Goal: Transaction & Acquisition: Purchase product/service

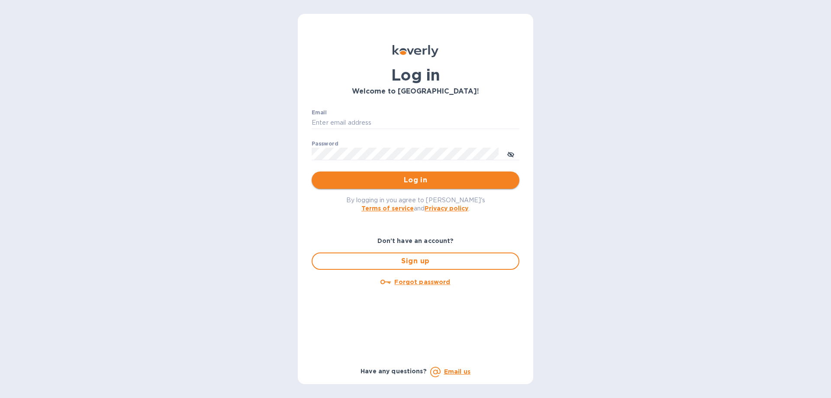
type input "[EMAIL_ADDRESS][DOMAIN_NAME]"
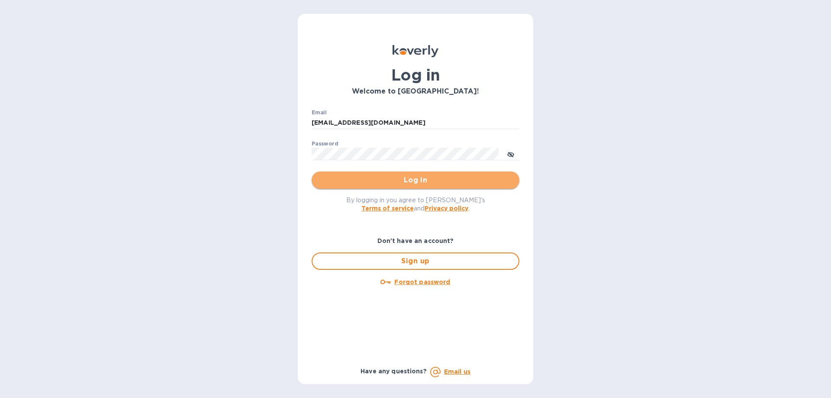
click at [328, 181] on span "Log in" at bounding box center [416, 180] width 194 height 10
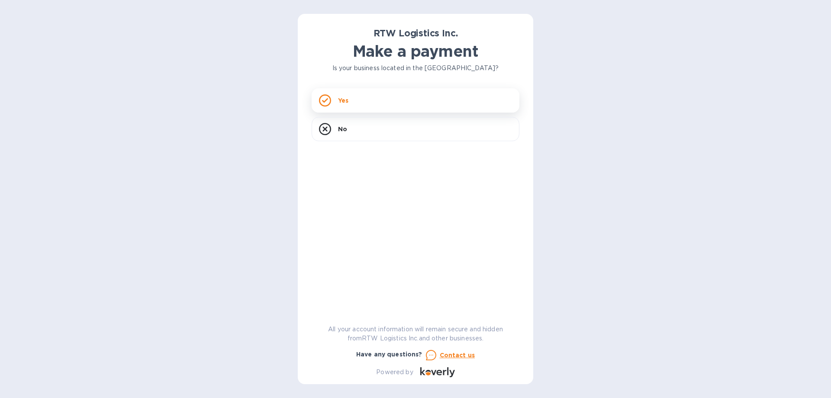
click at [376, 96] on div "Yes" at bounding box center [416, 100] width 208 height 24
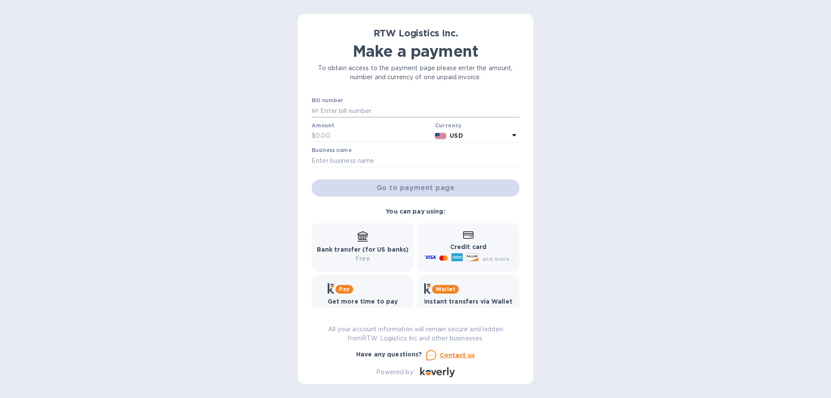
click at [357, 114] on input "text" at bounding box center [419, 110] width 201 height 13
paste input "[URL][DOMAIN_NAME]"
type input "[URL][DOMAIN_NAME]"
click at [351, 109] on input "text" at bounding box center [419, 110] width 201 height 13
paste input "SIFIS25TXS11762"
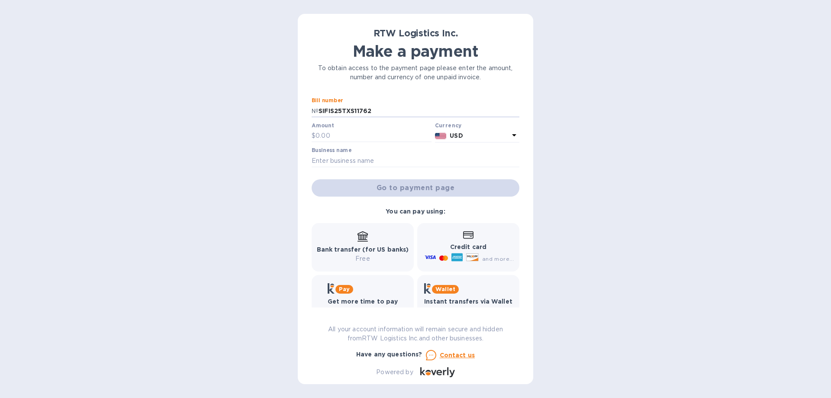
type input "SIFIS25TXS11762"
click at [339, 136] on input "text" at bounding box center [374, 135] width 116 height 13
paste input "4,742"
type input "4,742"
click at [337, 159] on input "text" at bounding box center [416, 160] width 208 height 13
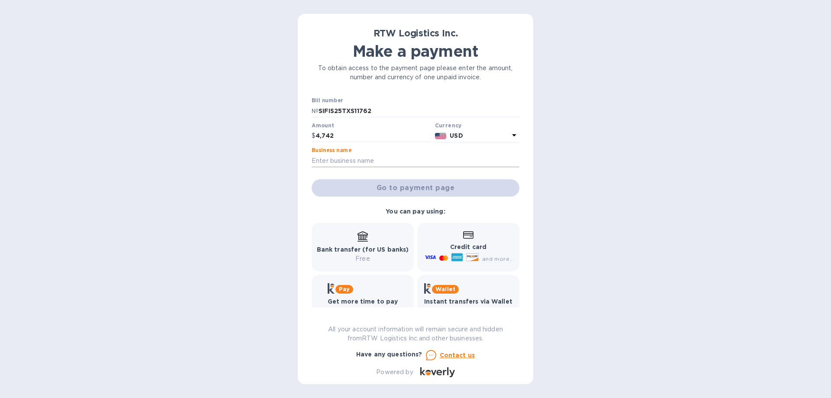
paste input "PIT BARREL COOKER COMPANY LLC"
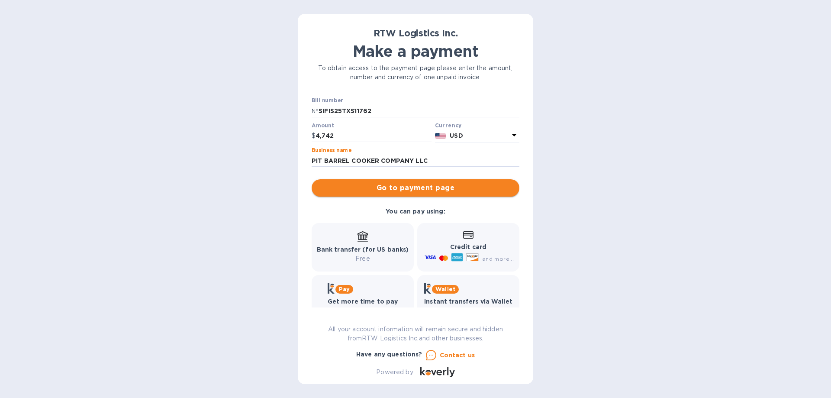
type input "PIT BARREL COOKER COMPANY LLC"
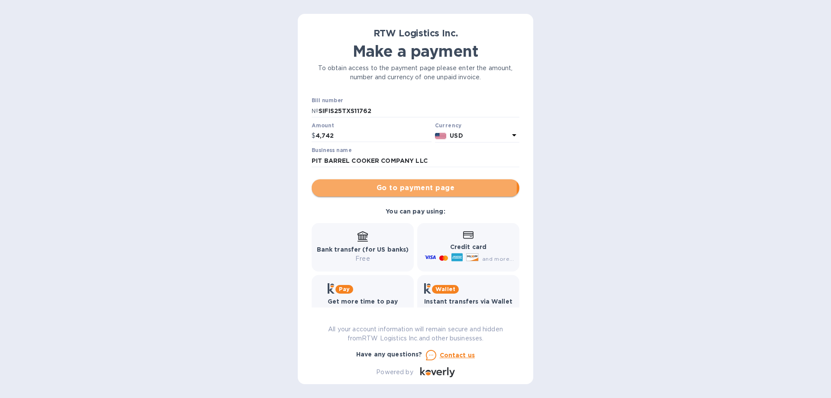
click at [347, 187] on span "Go to payment page" at bounding box center [416, 188] width 194 height 10
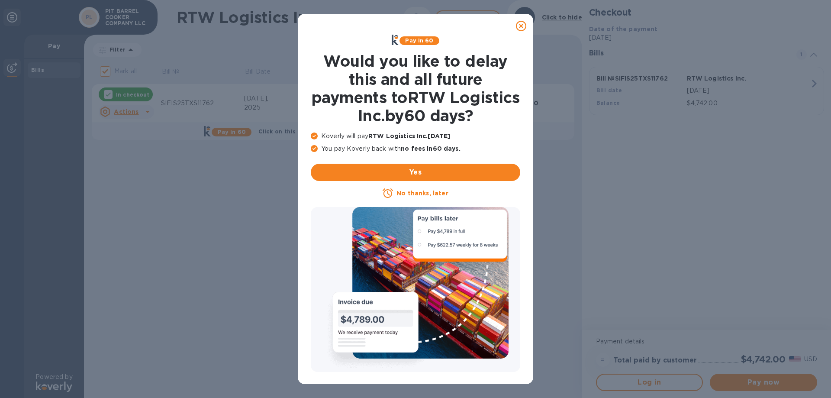
click at [409, 196] on u "No thanks, later" at bounding box center [423, 193] width 52 height 7
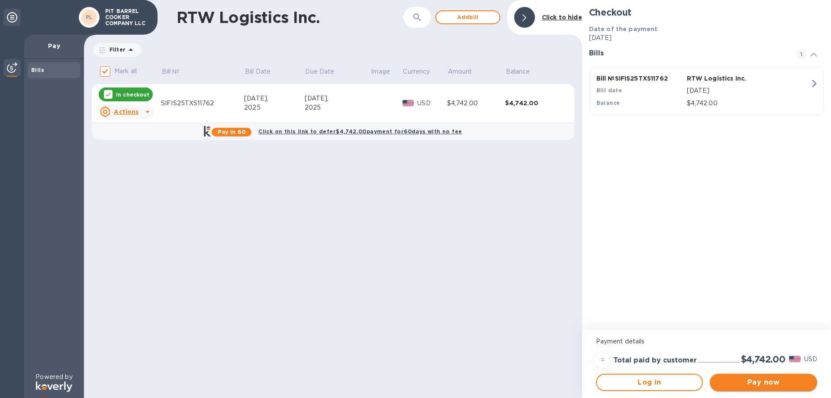
click at [760, 380] on span "Pay now" at bounding box center [764, 382] width 94 height 10
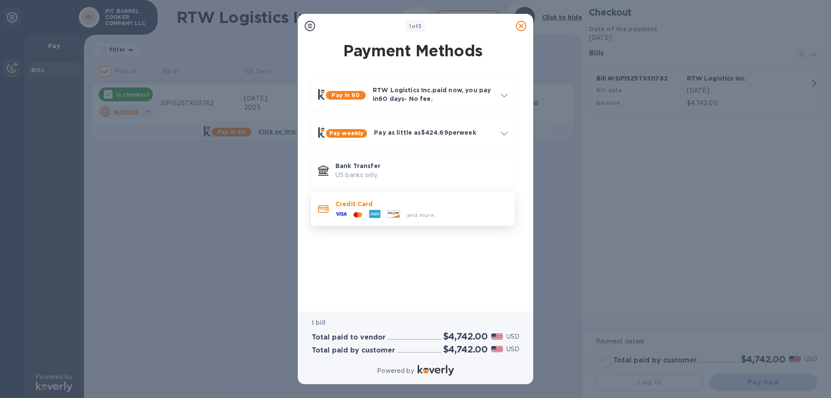
click at [425, 205] on p "Credit Card" at bounding box center [422, 204] width 172 height 9
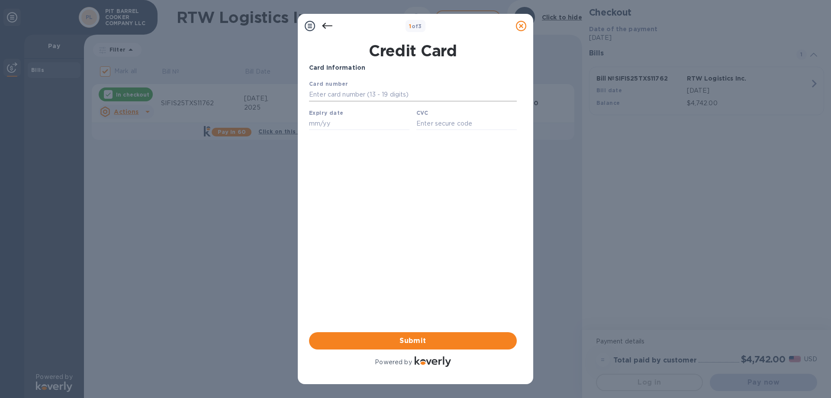
click at [328, 97] on input "text" at bounding box center [413, 94] width 208 height 13
type input "[CREDIT_CARD_NUMBER]"
type input "11/26"
type input "576"
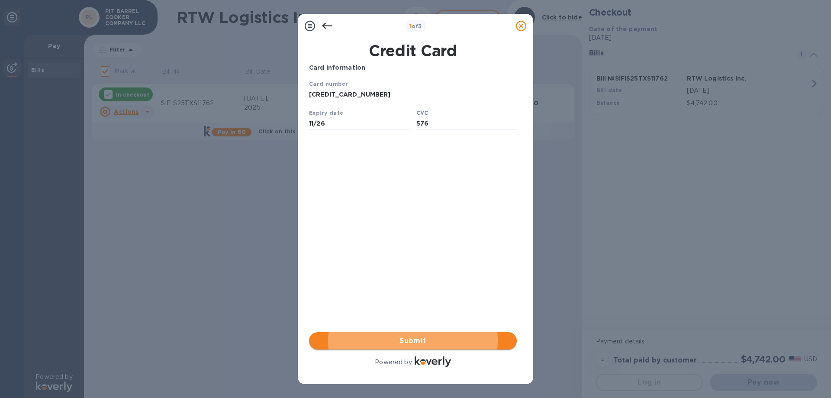
click at [388, 336] on span "Submit" at bounding box center [413, 341] width 194 height 10
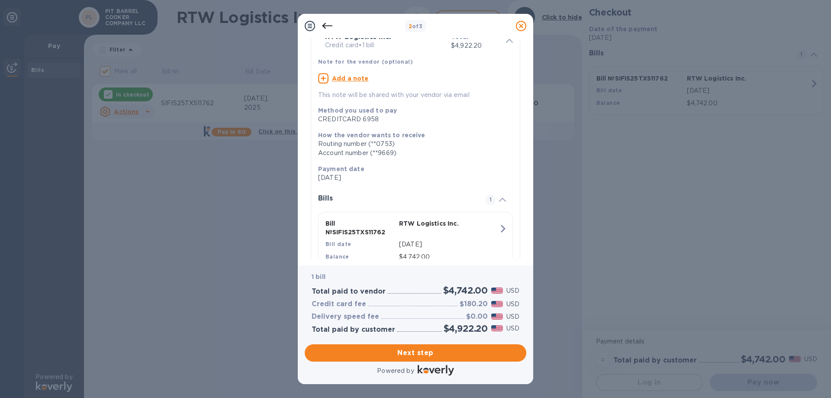
scroll to position [76, 0]
